Goal: Find specific page/section: Find specific page/section

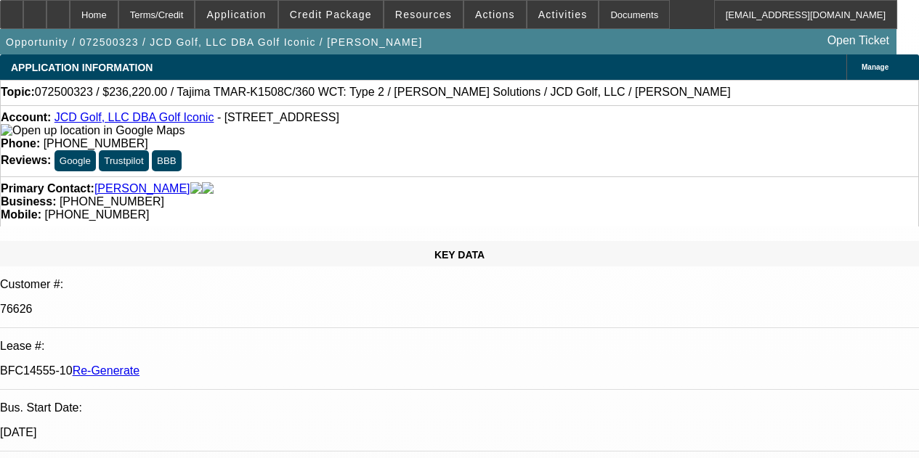
select select "4"
select select "0"
select select "2"
select select "0"
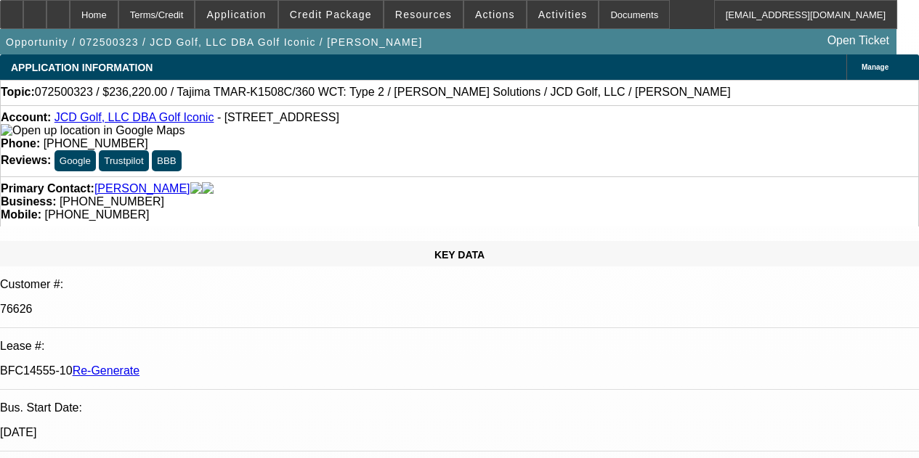
select select "6"
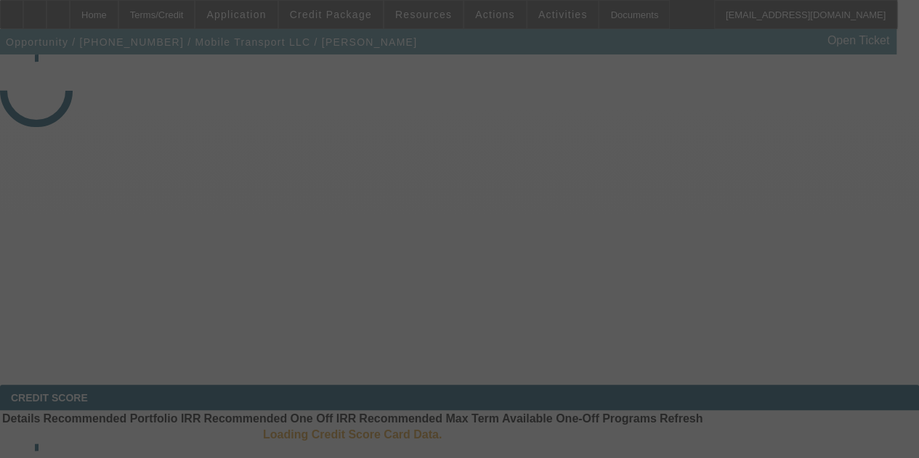
select select "3"
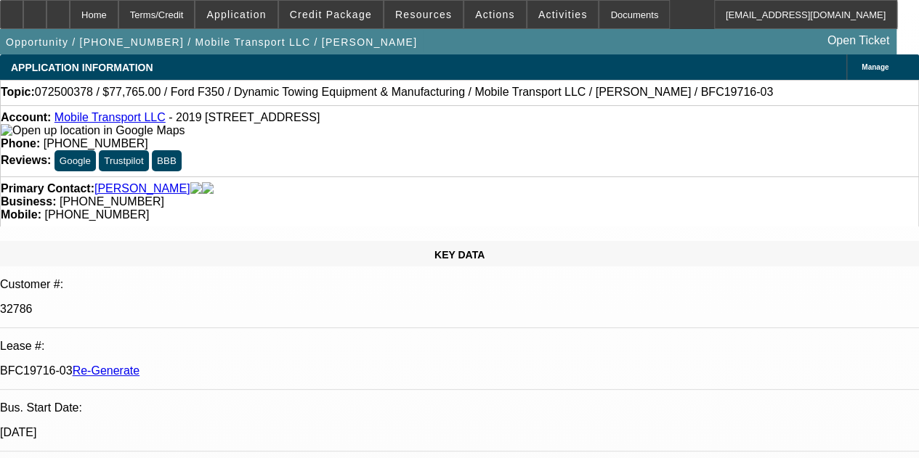
select select "0"
select select "2"
select select "0"
select select "6"
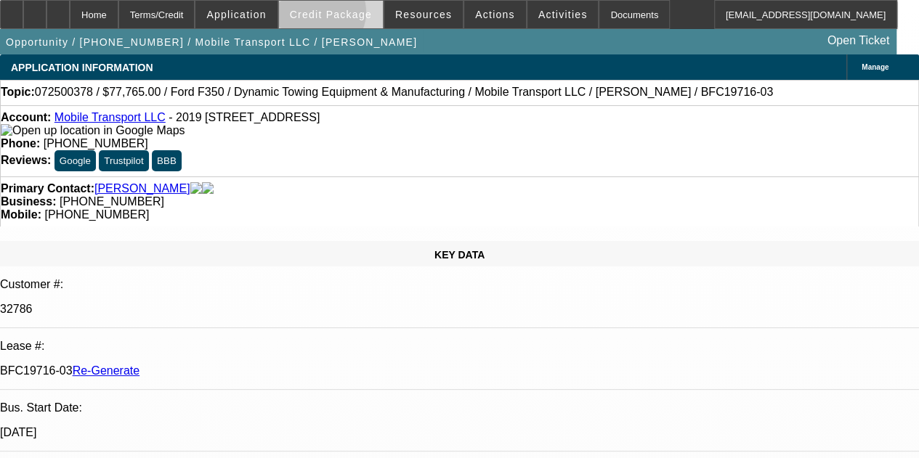
click at [338, 15] on span "Credit Package" at bounding box center [331, 15] width 82 height 12
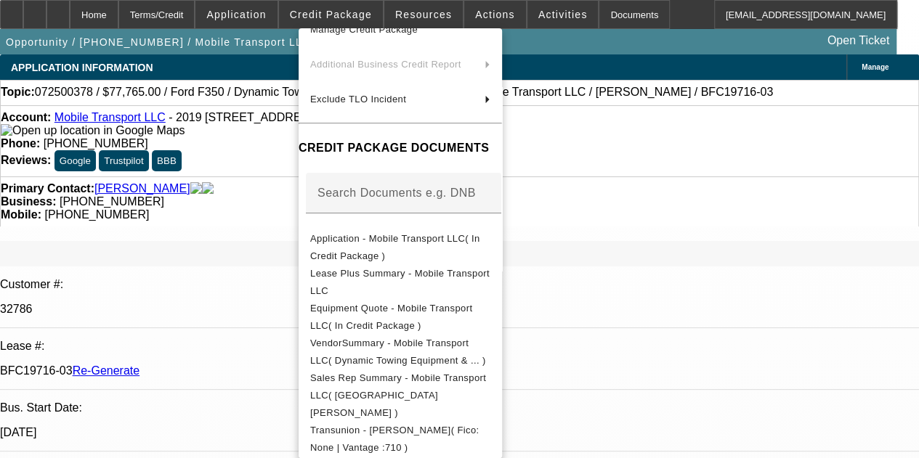
scroll to position [176, 0]
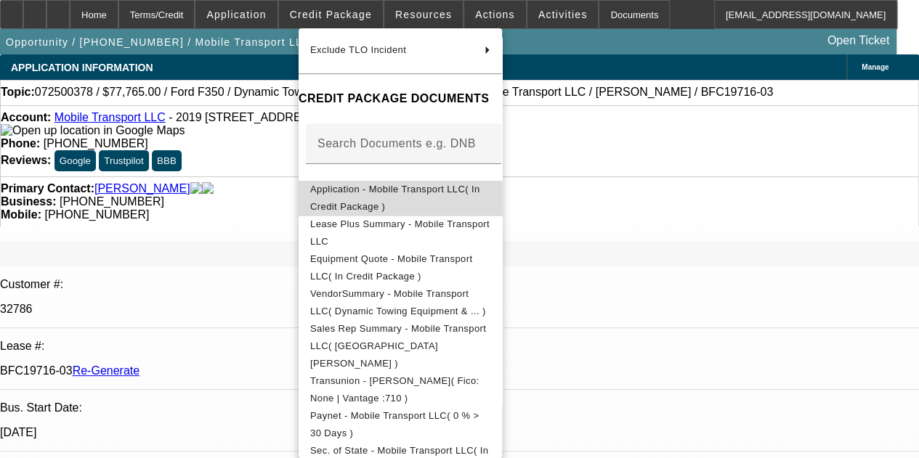
click at [502, 187] on button "Application - Mobile Transport LLC( In Credit Package )" at bounding box center [400, 198] width 203 height 35
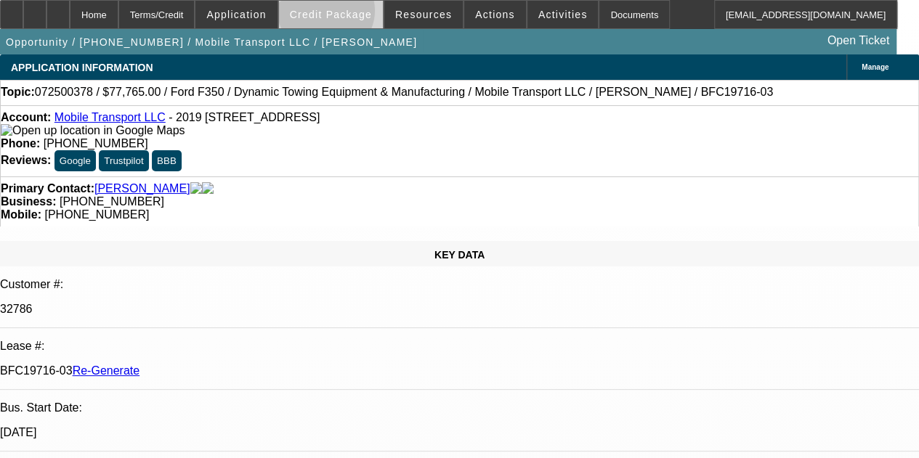
click at [346, 12] on span "Credit Package" at bounding box center [331, 15] width 82 height 12
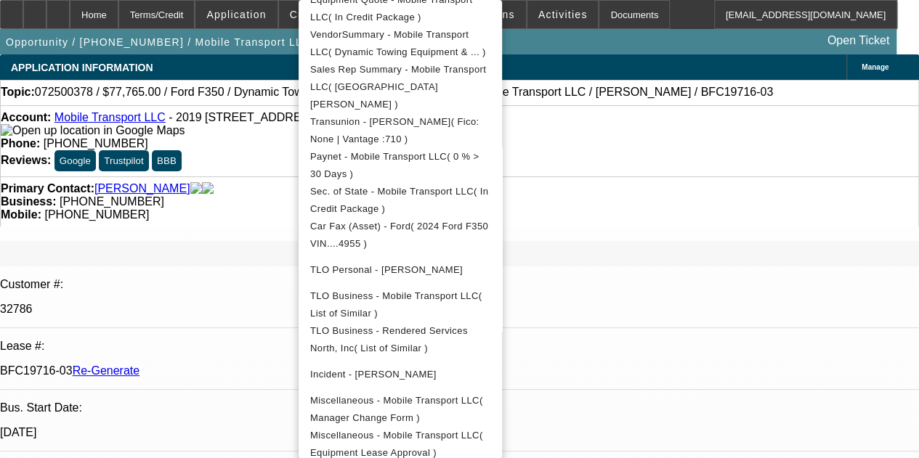
scroll to position [412, 0]
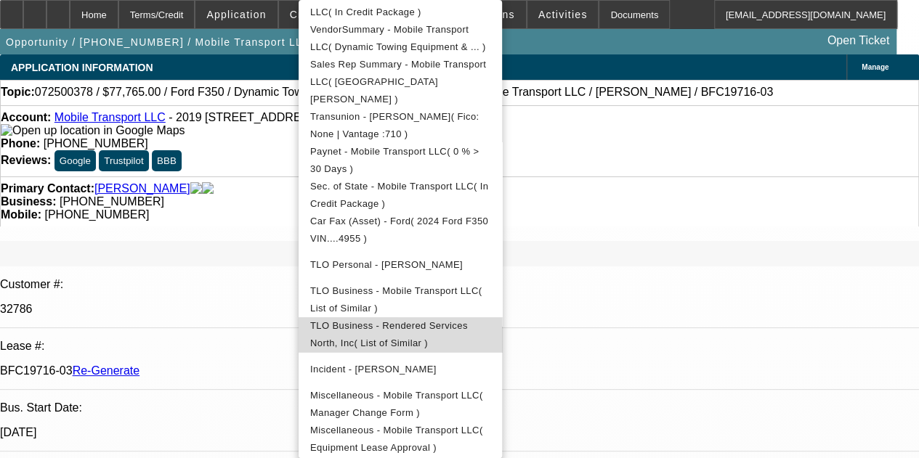
click at [435, 320] on span "TLO Business - Rendered Services North, Inc( List of Similar )" at bounding box center [389, 334] width 158 height 28
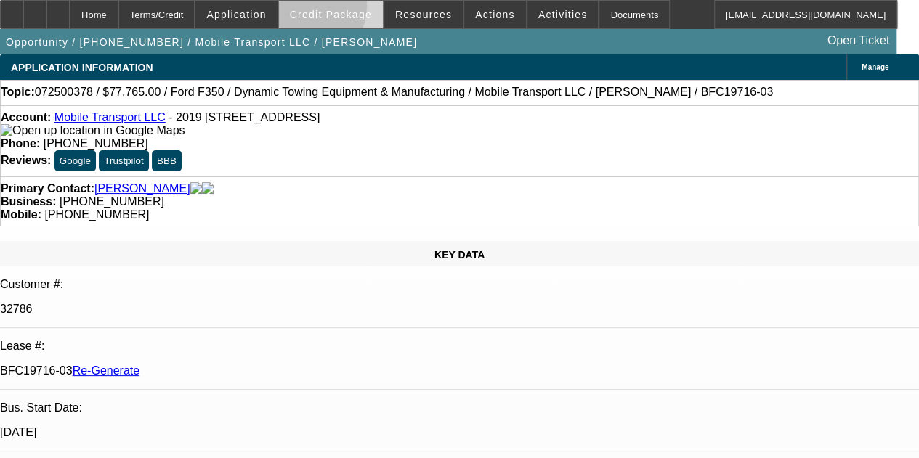
click at [325, 7] on button "Credit Package" at bounding box center [331, 15] width 104 height 28
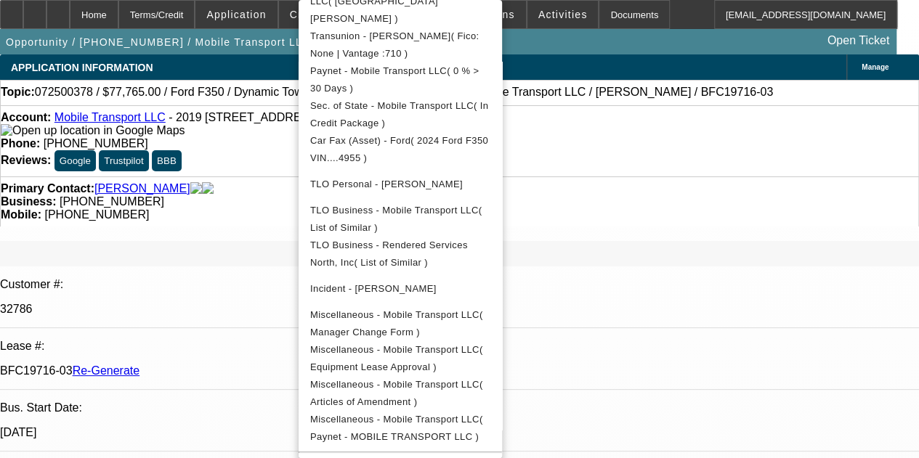
scroll to position [491, 0]
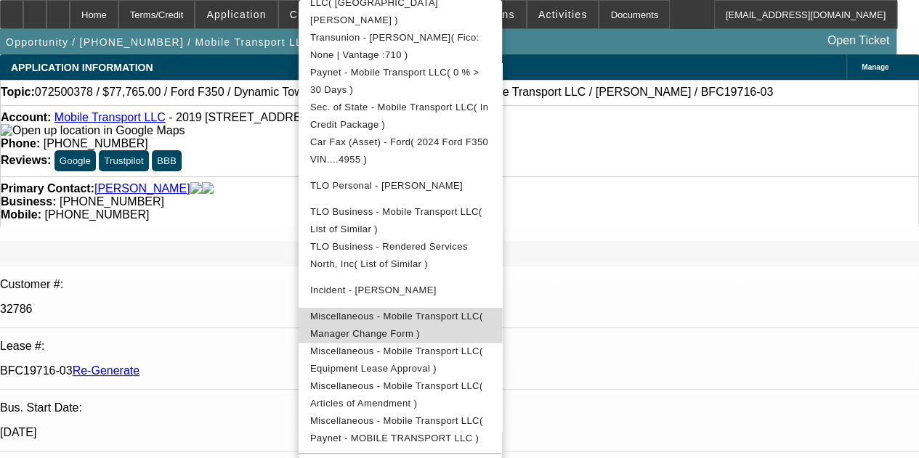
click at [411, 308] on span "Miscellaneous - Mobile Transport LLC( Manager Change Form )" at bounding box center [400, 325] width 180 height 35
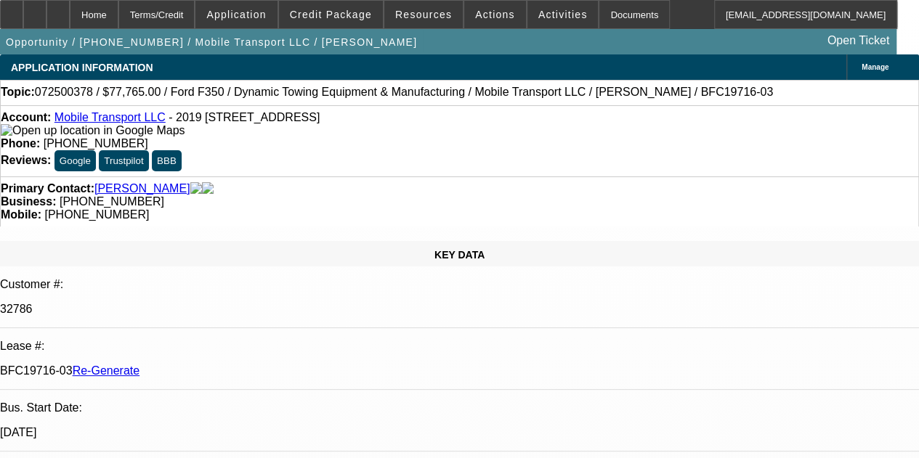
click at [677, 33] on div "Opportunity / 072500378 / Mobile Transport LLC / Nestos, William Open Ticket" at bounding box center [448, 41] width 896 height 25
click at [600, 10] on div "Documents" at bounding box center [633, 14] width 71 height 29
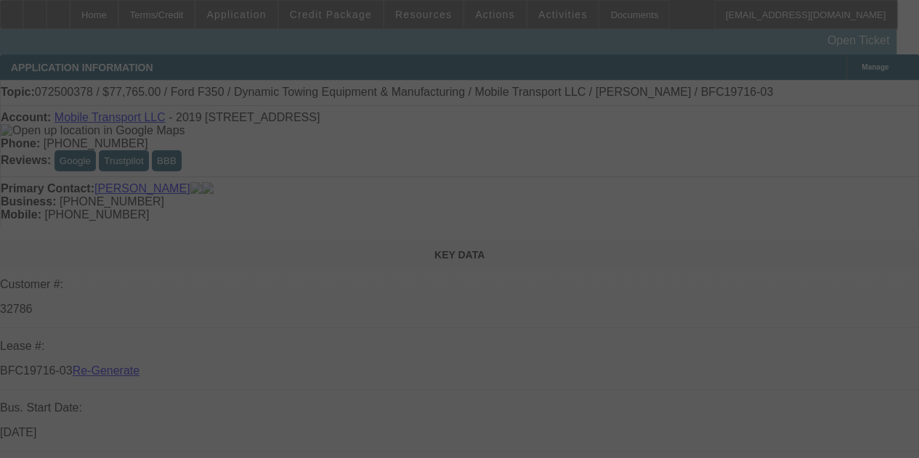
select select "3"
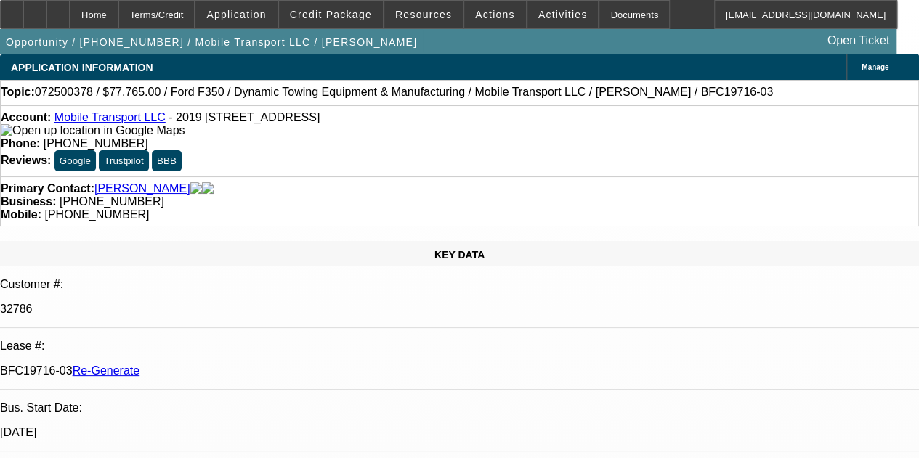
select select "0"
select select "2"
select select "0"
select select "6"
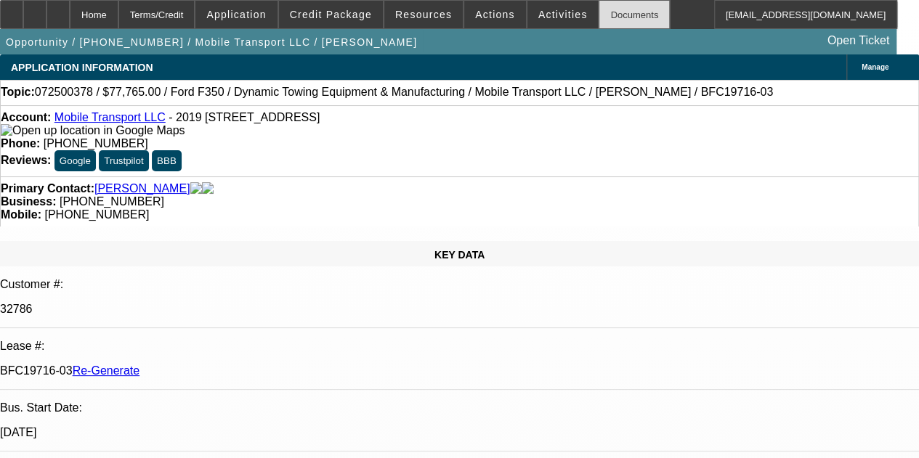
click at [598, 17] on div "Documents" at bounding box center [633, 14] width 71 height 29
